Goal: Navigation & Orientation: Find specific page/section

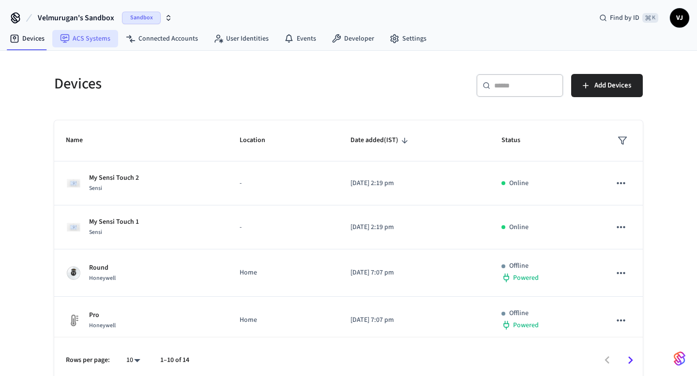
click at [89, 38] on link "ACS Systems" at bounding box center [85, 38] width 66 height 17
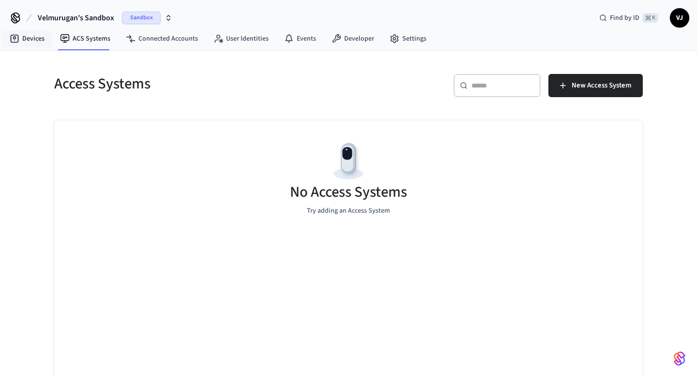
click at [38, 35] on link "Devices" at bounding box center [27, 38] width 50 height 17
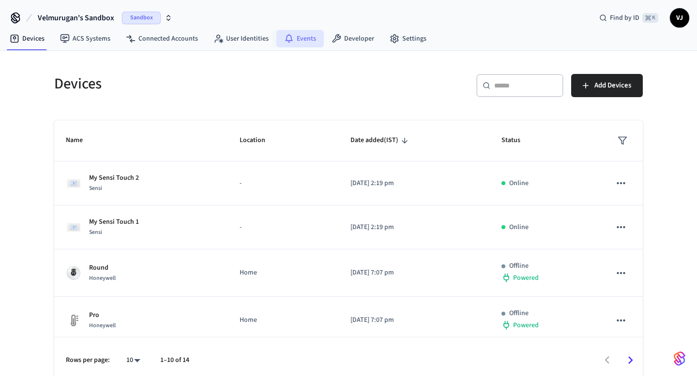
click at [288, 36] on icon at bounding box center [289, 39] width 10 height 10
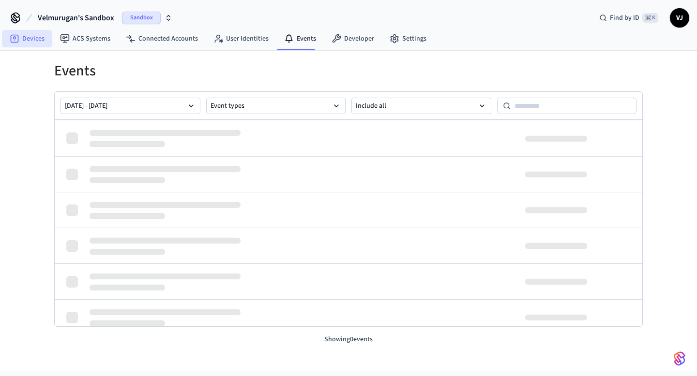
click at [28, 39] on link "Devices" at bounding box center [27, 38] width 50 height 17
